Goal: Transaction & Acquisition: Purchase product/service

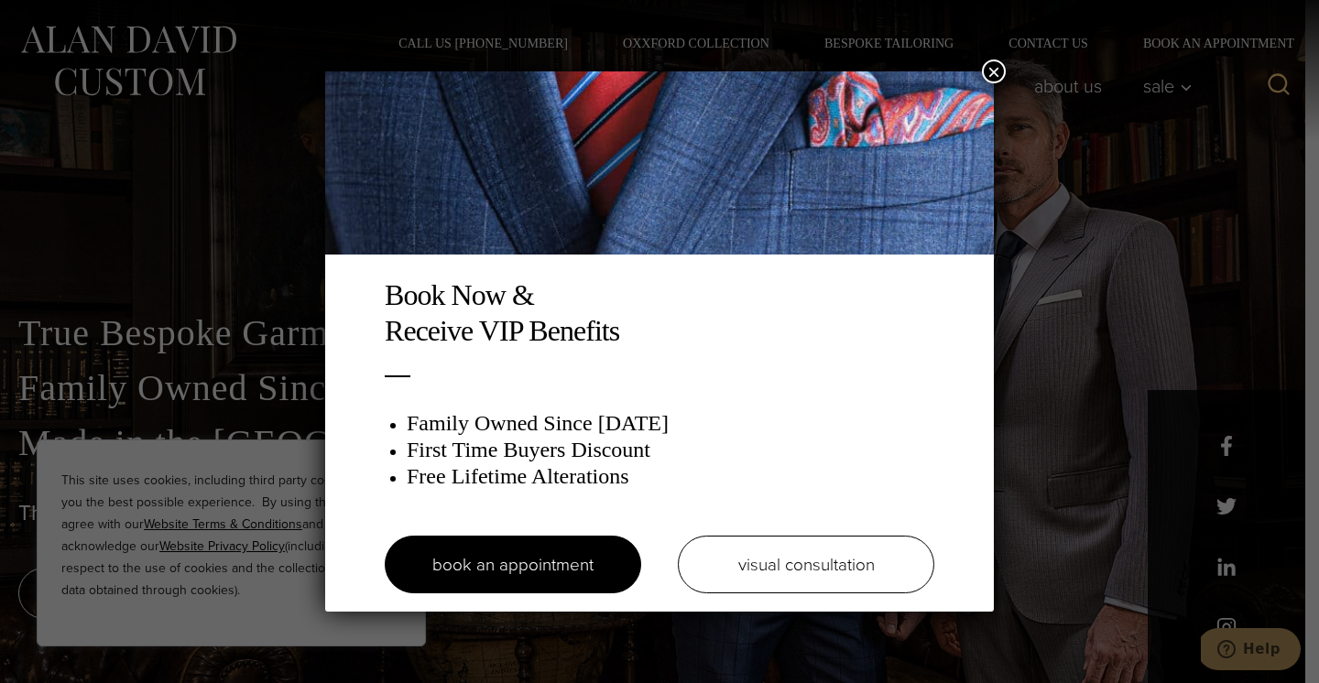
click at [984, 69] on button "×" at bounding box center [994, 72] width 24 height 24
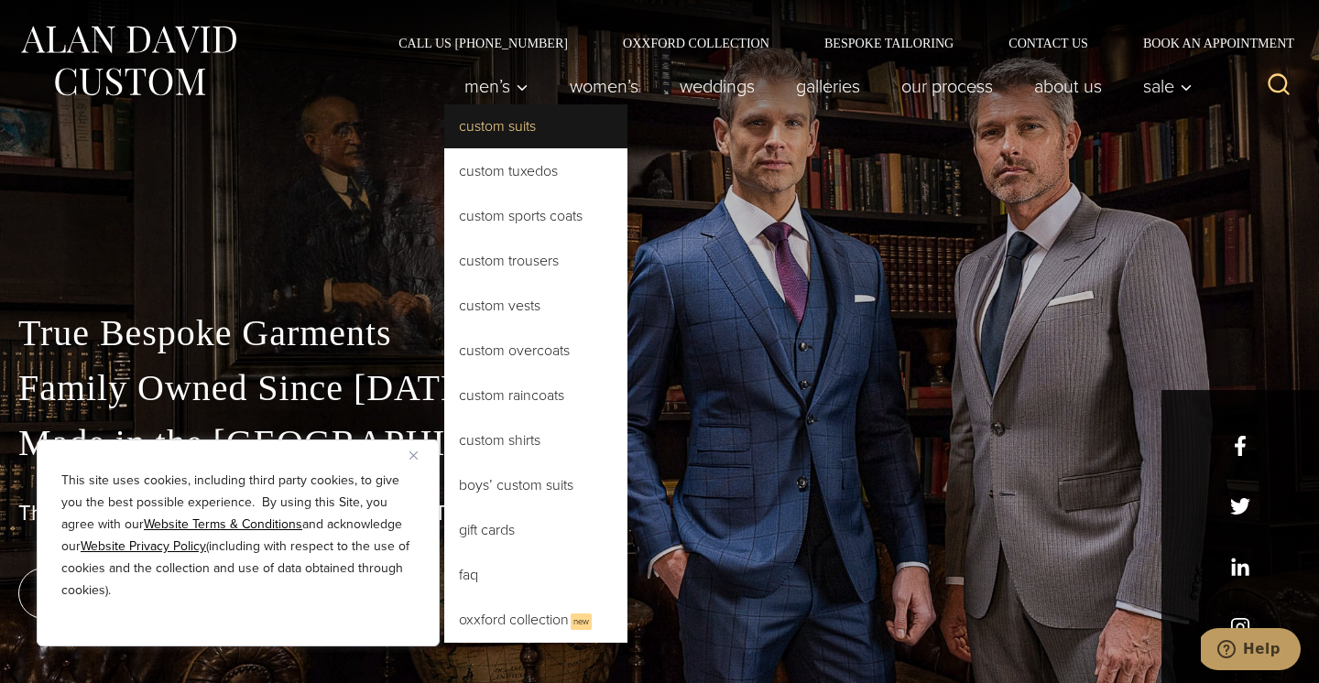
click at [481, 130] on link "Custom Suits" at bounding box center [535, 126] width 183 height 44
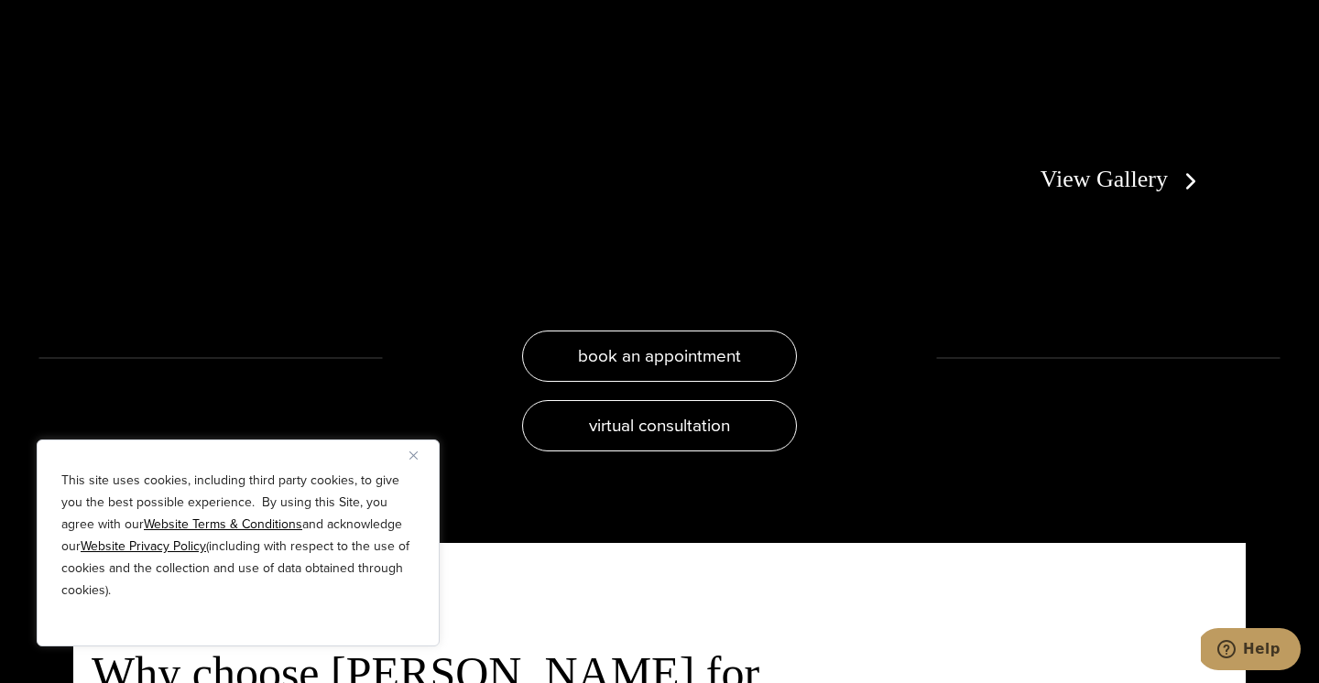
scroll to position [3689, 0]
